Goal: Task Accomplishment & Management: Complete application form

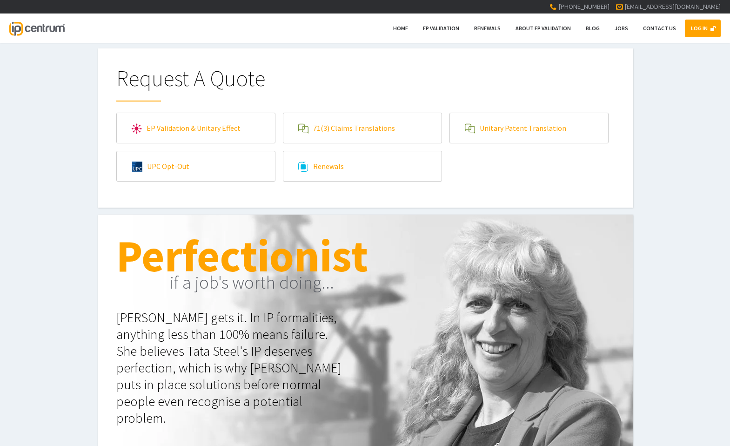
click at [219, 126] on link "EP Validation & Unitary Effect" at bounding box center [196, 128] width 158 height 30
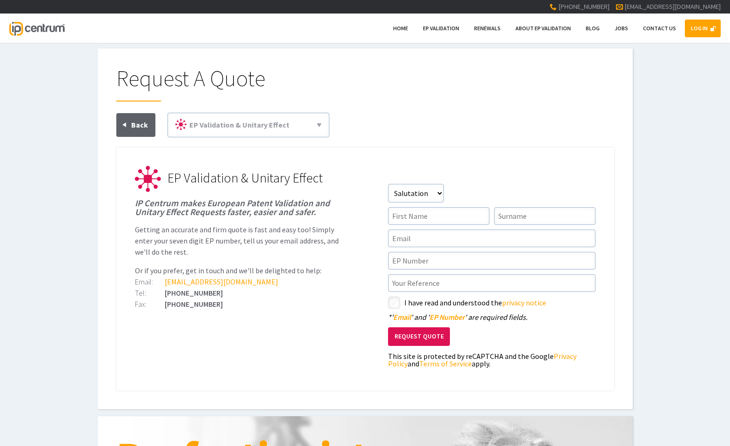
click at [590, 110] on div "Request A Quote EP Validation & Unitary Effect 71(3) Claims Translations Unitar…" at bounding box center [365, 228] width 498 height 323
click at [699, 27] on link "LOG IN" at bounding box center [703, 29] width 36 height 18
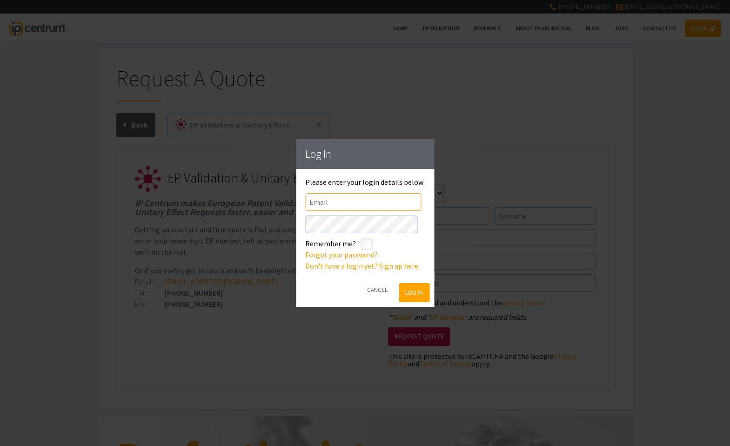
type input"] "[PERSON_NAME][EMAIL_ADDRESS][DOMAIN_NAME]"
click at [413, 295] on button "Log In" at bounding box center [414, 292] width 30 height 19
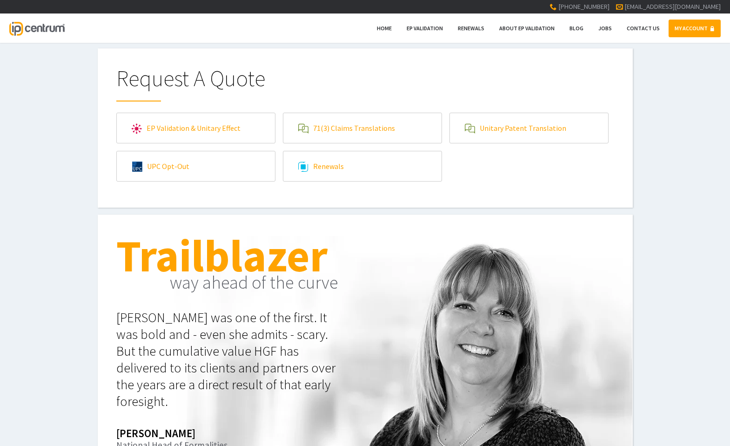
click at [162, 125] on link "EP Validation & Unitary Effect" at bounding box center [196, 128] width 158 height 30
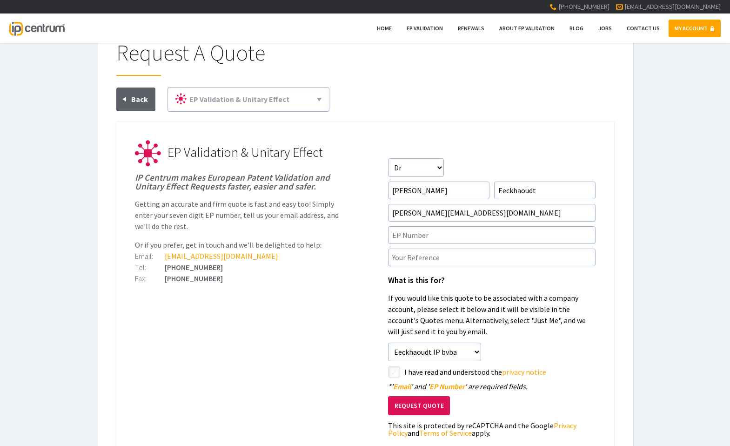
scroll to position [40, 0]
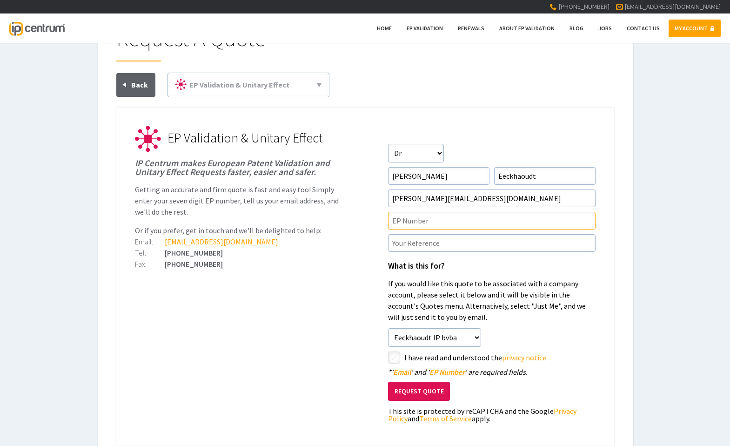
click at [440, 214] on input"] "text" at bounding box center [492, 221] width 208 height 18
paste input"] "2791030"
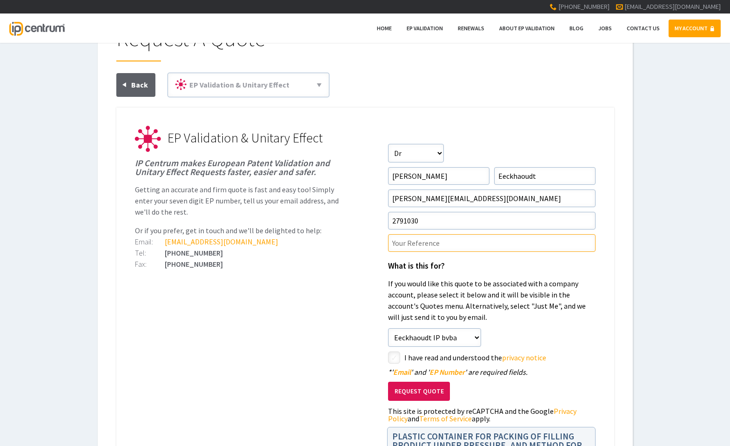
click at [487, 234] on input"] "text" at bounding box center [492, 243] width 208 height 18
click at [392, 213] on input"] "2791030" at bounding box center [492, 221] width 208 height 18
type input"] "EP2791030"
click at [442, 234] on input"] "text" at bounding box center [492, 243] width 208 height 18
type input"] "maintained in amended form"
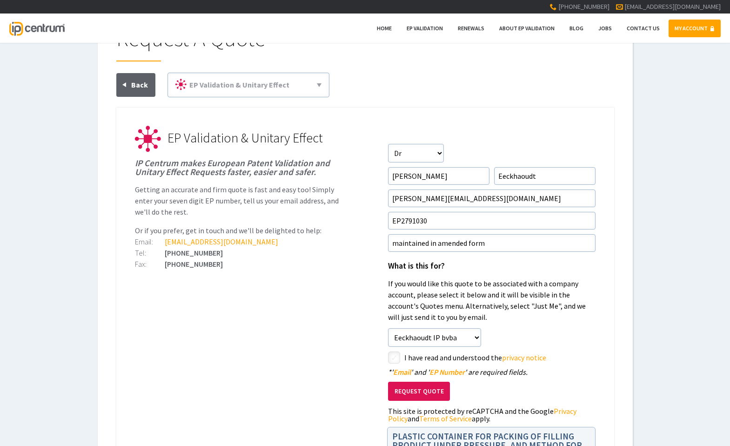
click at [342, 316] on ul "EP Validation & Unitary Effect IP Centrum makes European Patent Validation and …" at bounding box center [365, 320] width 498 height 424
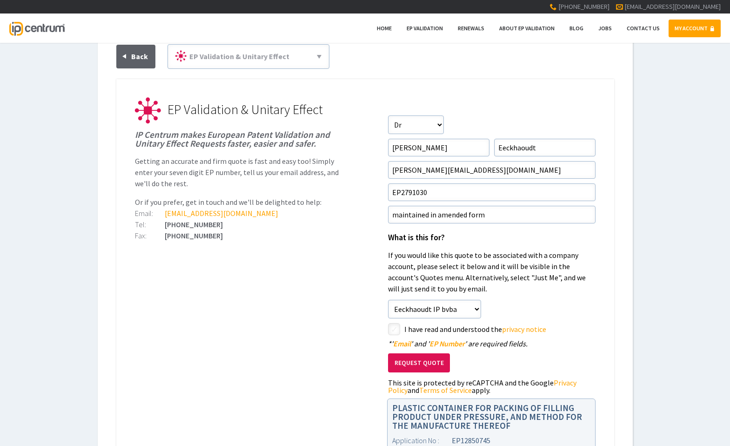
scroll to position [64, 0]
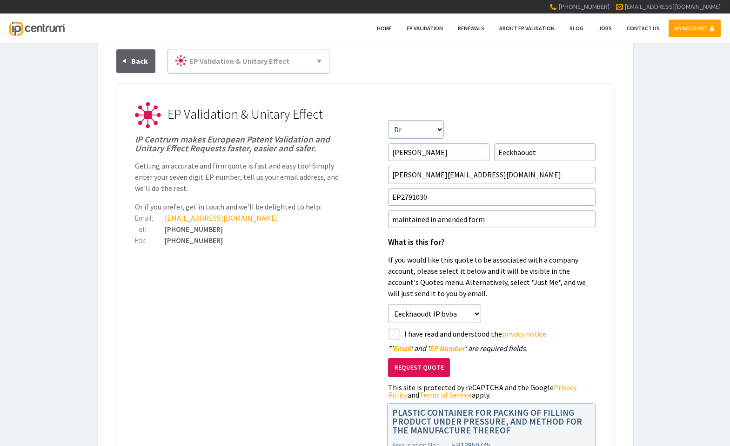
click at [394, 329] on input"] "checkbox" at bounding box center [395, 334] width 11 height 11
checkbox input"] "true"
click at [362, 316] on ul "EP Validation & Unitary Effect IP Centrum makes European Patent Validation and …" at bounding box center [365, 296] width 498 height 424
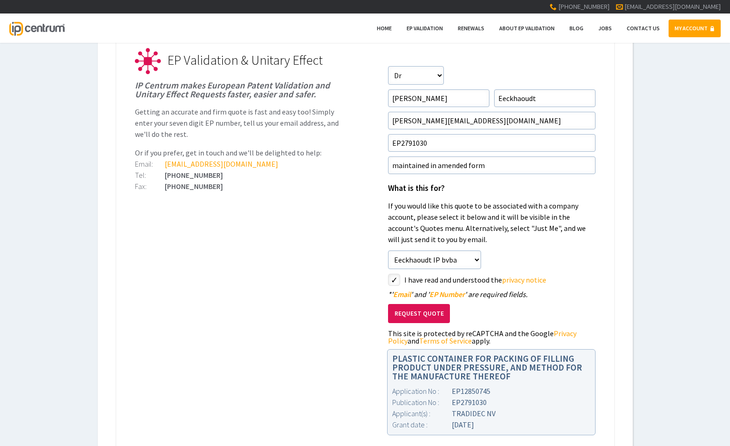
scroll to position [122, 0]
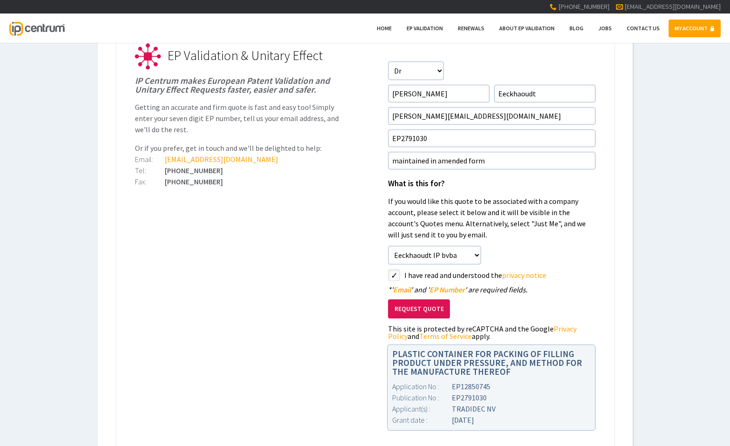
click at [290, 314] on ul "EP Validation & Unitary Effect IP Centrum makes European Patent Validation and …" at bounding box center [365, 237] width 498 height 424
click at [416, 299] on button "Request Quote" at bounding box center [419, 308] width 62 height 19
click at [671, 233] on div "Request A Quote EP Validation & Unitary Effect 71(3) Claims Translations Unitar…" at bounding box center [365, 197] width 730 height 542
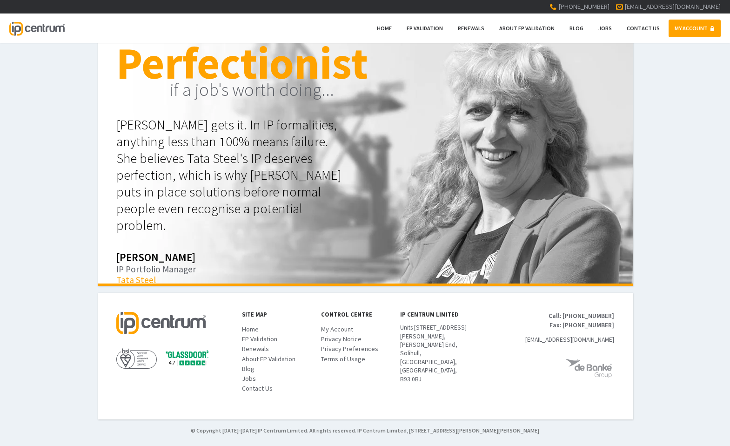
scroll to position [243, 0]
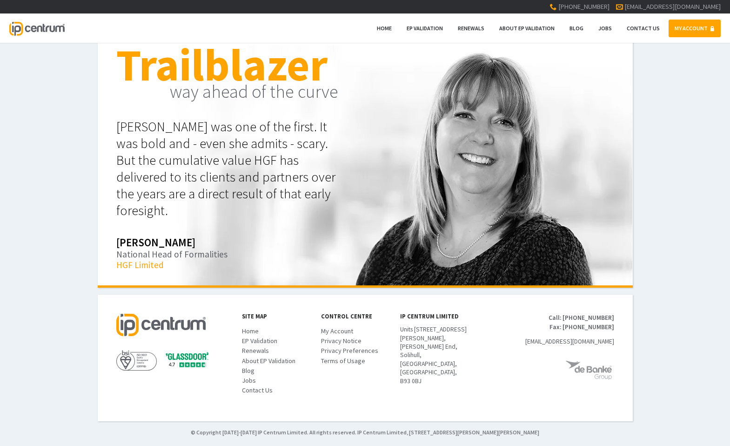
click at [677, 166] on div "Trailblazer way ahead of the curve [PERSON_NAME] was one of the first. It was b…" at bounding box center [365, 156] width 730 height 264
click at [712, 60] on div "Trailblazer way ahead of the curve [PERSON_NAME] was one of the first. It was b…" at bounding box center [365, 156] width 730 height 264
